Goal: Information Seeking & Learning: Learn about a topic

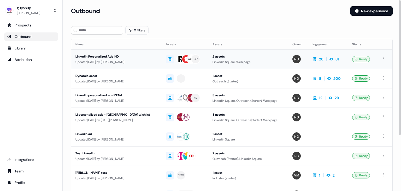
click at [100, 60] on div "Updated [DATE] by [PERSON_NAME]" at bounding box center [116, 61] width 82 height 5
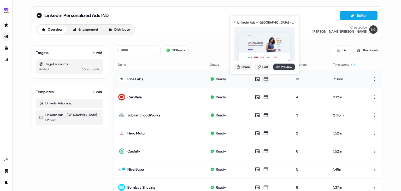
click at [286, 66] on link "Preview" at bounding box center [283, 66] width 21 height 7
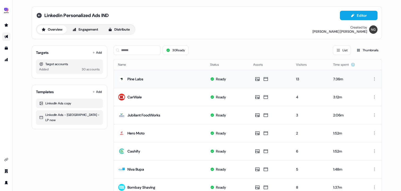
click at [39, 15] on icon at bounding box center [39, 15] width 6 height 6
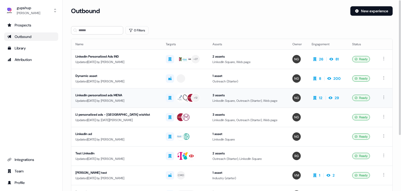
click at [109, 96] on div "LinkedIn personalized ads MENA" at bounding box center [116, 94] width 82 height 5
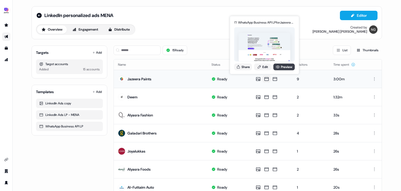
click at [277, 67] on icon at bounding box center [278, 67] width 4 height 4
